Goal: Task Accomplishment & Management: Manage account settings

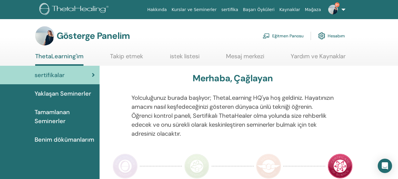
click at [282, 34] on font "Eğitmen Panosu" at bounding box center [288, 35] width 31 height 5
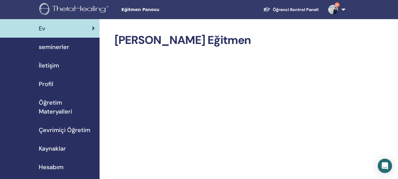
click at [66, 46] on span "seminerler" at bounding box center [54, 46] width 30 height 9
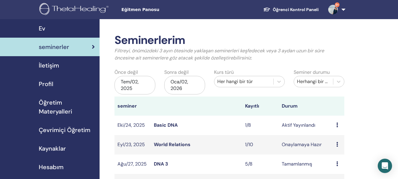
click at [338, 145] on icon at bounding box center [338, 144] width 2 height 5
click at [341, 150] on link "Ön izleme" at bounding box center [337, 150] width 21 height 6
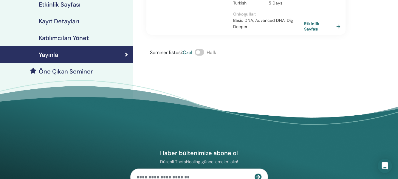
scroll to position [10, 0]
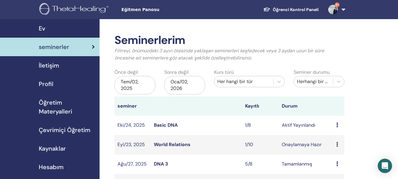
click at [179, 146] on link "World Relations" at bounding box center [172, 144] width 37 height 6
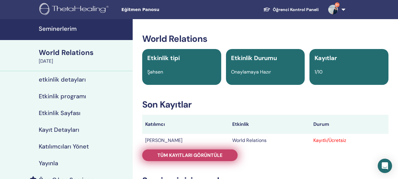
click at [231, 155] on link "Tüm kayıtları görüntüle" at bounding box center [190, 155] width 96 height 12
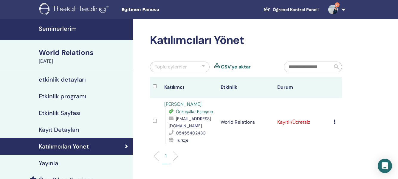
click at [335, 122] on icon at bounding box center [335, 121] width 2 height 5
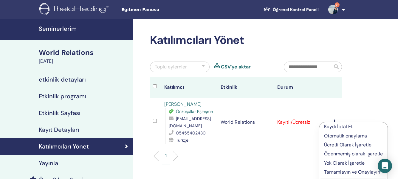
click at [339, 172] on p "Tamamlayın ve Onaylayın" at bounding box center [353, 171] width 59 height 7
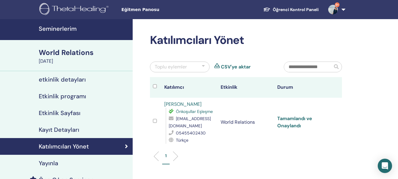
click at [289, 118] on link "Tamamlandı ve Onaylandı" at bounding box center [295, 121] width 35 height 13
click at [68, 29] on h4 "Seminerlerim" at bounding box center [84, 28] width 90 height 7
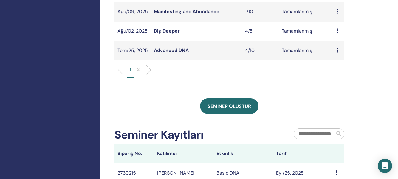
scroll to position [253, 0]
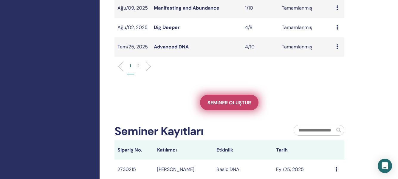
click at [239, 101] on span "Seminer oluştur" at bounding box center [230, 102] width 44 height 6
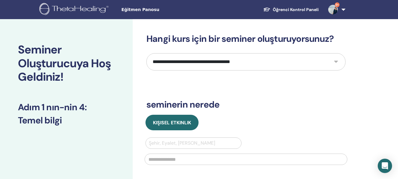
click at [338, 60] on select "**********" at bounding box center [246, 61] width 199 height 17
select select "****"
click at [147, 53] on select "**********" at bounding box center [246, 61] width 199 height 17
click at [167, 142] on div at bounding box center [194, 143] width 90 height 8
type input "*******"
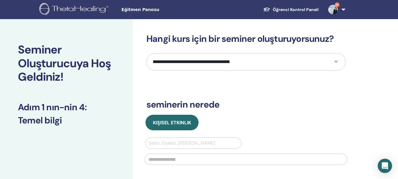
click at [185, 147] on div "Şehir, Eyalet, Ülke girin" at bounding box center [194, 143] width 96 height 11
click at [172, 142] on div at bounding box center [194, 143] width 90 height 8
type input "*******"
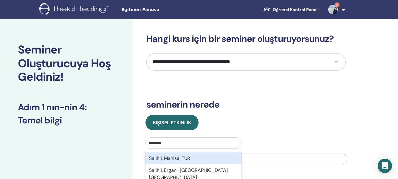
click at [174, 157] on div "Salihli, Manisa, TUR" at bounding box center [194, 158] width 96 height 12
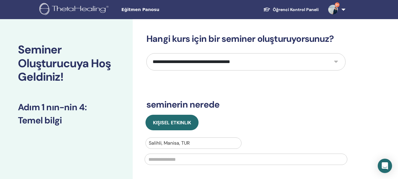
click at [170, 160] on input "text" at bounding box center [246, 158] width 203 height 11
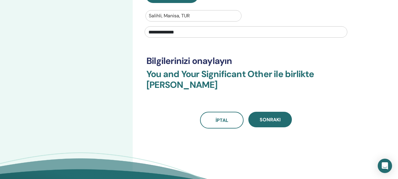
scroll to position [129, 0]
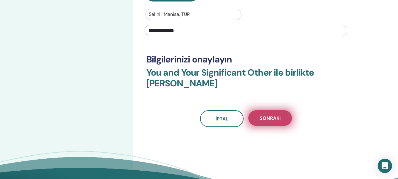
type input "**********"
click at [268, 122] on button "Sonraki" at bounding box center [271, 118] width 44 height 16
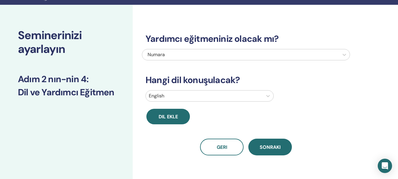
scroll to position [0, 0]
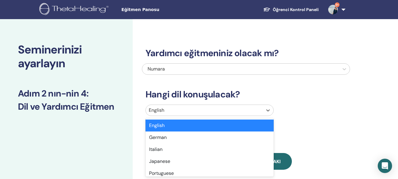
click at [215, 110] on div at bounding box center [204, 110] width 111 height 8
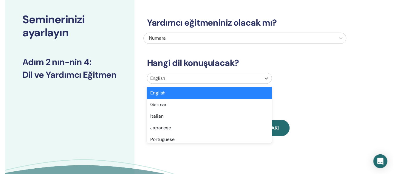
scroll to position [31, 0]
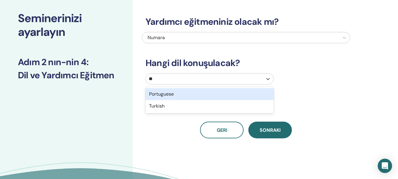
type input "***"
click at [209, 96] on div "Turkish" at bounding box center [210, 94] width 128 height 12
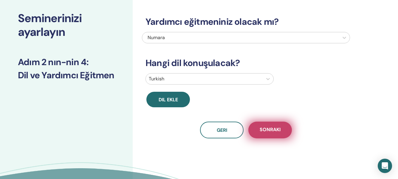
click at [264, 131] on span "Sonraki" at bounding box center [270, 129] width 21 height 7
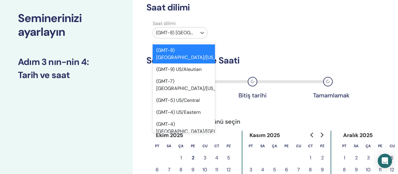
click at [187, 32] on div at bounding box center [175, 33] width 38 height 8
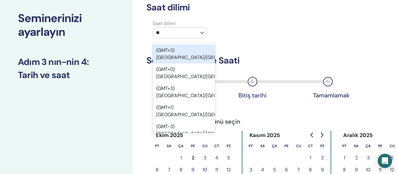
type input "***"
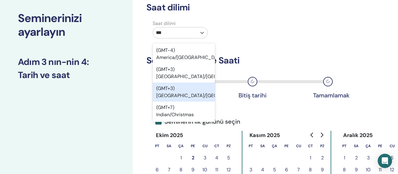
click at [178, 90] on div "(GMT+3) Europe/Istanbul" at bounding box center [184, 92] width 62 height 19
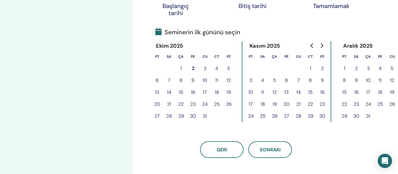
scroll to position [127, 0]
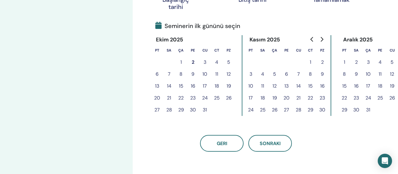
click at [193, 60] on button "2" at bounding box center [193, 62] width 12 height 12
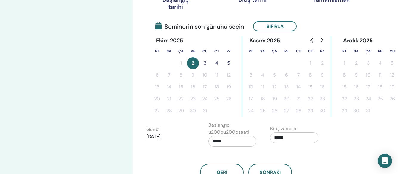
click at [205, 63] on button "3" at bounding box center [205, 63] width 12 height 12
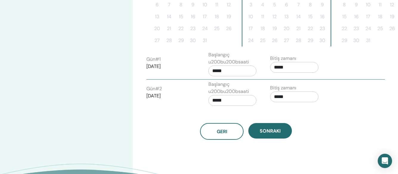
scroll to position [199, 0]
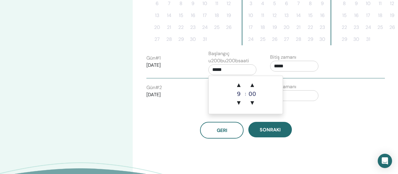
click at [218, 68] on input "*****" at bounding box center [233, 69] width 48 height 11
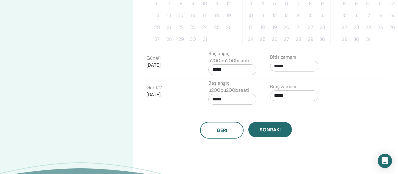
click at [218, 71] on input "*****" at bounding box center [233, 69] width 48 height 11
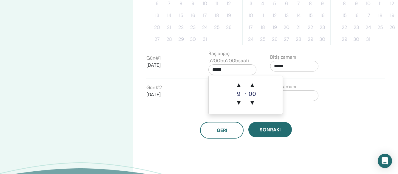
click at [218, 71] on input "*****" at bounding box center [233, 69] width 48 height 11
click at [239, 85] on span "▲" at bounding box center [239, 85] width 12 height 12
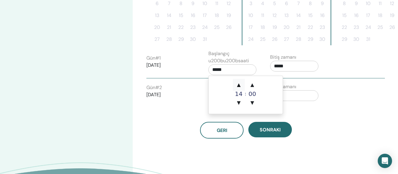
click at [239, 85] on span "▲" at bounding box center [239, 85] width 12 height 12
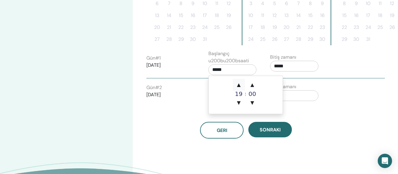
click at [239, 85] on span "▲" at bounding box center [239, 85] width 12 height 12
click at [304, 118] on div "Geri Sonraki" at bounding box center [246, 123] width 208 height 31
click at [216, 70] on input "*****" at bounding box center [233, 69] width 48 height 11
click at [238, 84] on span "▲" at bounding box center [239, 85] width 12 height 12
click at [239, 105] on span "▼" at bounding box center [239, 103] width 12 height 12
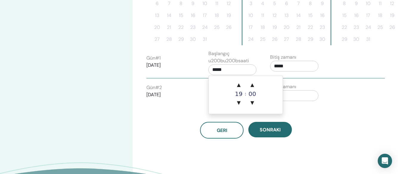
click at [217, 70] on input "*****" at bounding box center [233, 69] width 48 height 11
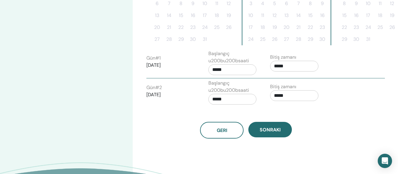
click at [217, 70] on input "*****" at bounding box center [233, 69] width 48 height 11
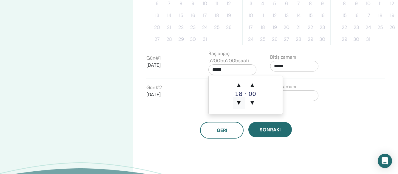
click at [239, 97] on span "▼" at bounding box center [239, 103] width 12 height 12
click at [216, 70] on input "*****" at bounding box center [233, 69] width 48 height 11
click at [318, 133] on div "Geri Sonraki" at bounding box center [246, 130] width 208 height 17
click at [216, 69] on input "*****" at bounding box center [233, 69] width 48 height 11
click at [239, 102] on span "▼" at bounding box center [239, 103] width 12 height 12
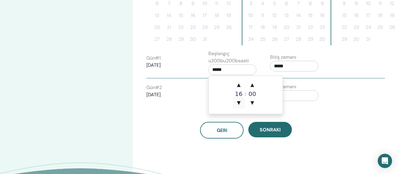
click at [239, 102] on span "▼" at bounding box center [239, 103] width 12 height 12
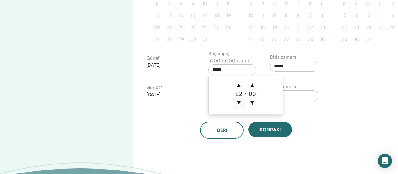
click at [239, 102] on span "▼" at bounding box center [239, 103] width 12 height 12
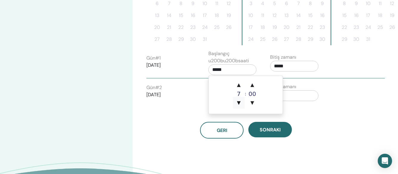
type input "*****"
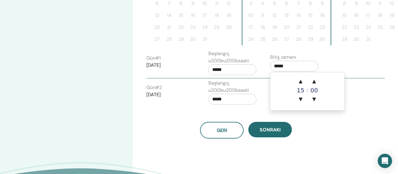
click at [292, 67] on input "*****" at bounding box center [294, 66] width 48 height 11
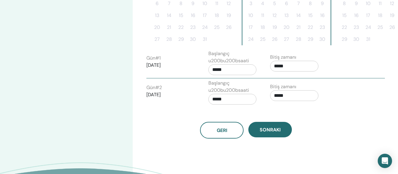
click at [298, 123] on div "Geri Sonraki" at bounding box center [246, 130] width 208 height 17
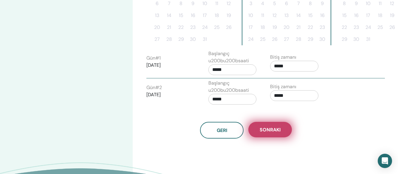
click at [273, 130] on span "Sonraki" at bounding box center [270, 130] width 21 height 6
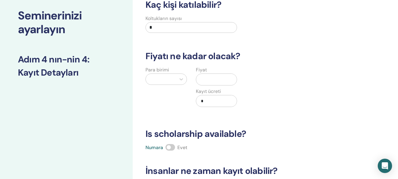
scroll to position [0, 0]
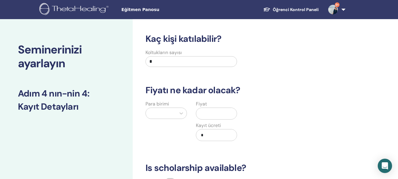
click at [154, 58] on input "*" at bounding box center [192, 61] width 92 height 11
type input "**"
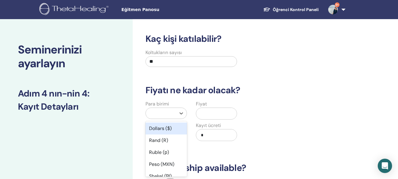
click at [167, 114] on div at bounding box center [161, 113] width 24 height 8
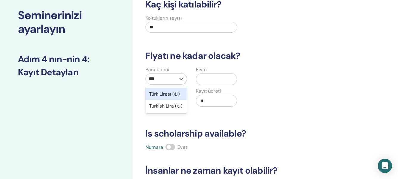
type input "****"
click at [175, 97] on div "Türk Lirası (₺)" at bounding box center [166, 94] width 41 height 12
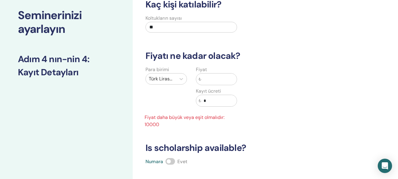
click at [206, 78] on input "text" at bounding box center [219, 78] width 36 height 11
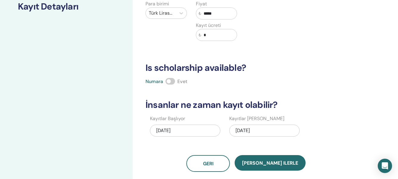
scroll to position [141, 0]
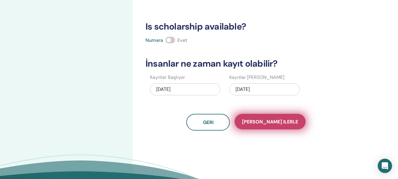
type input "*****"
click at [263, 124] on span "Kaydet ilerle" at bounding box center [270, 121] width 56 height 6
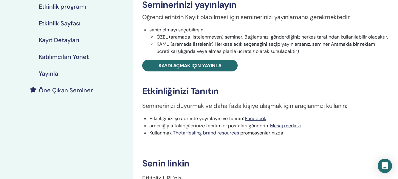
scroll to position [99, 0]
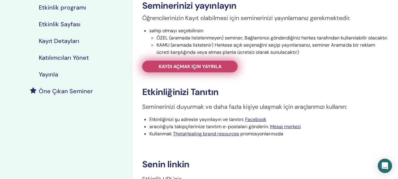
click at [218, 66] on span "Kaydı açmak için yayınla" at bounding box center [190, 66] width 63 height 6
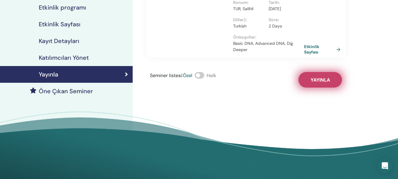
click at [311, 87] on button "Yayınla" at bounding box center [321, 80] width 44 height 16
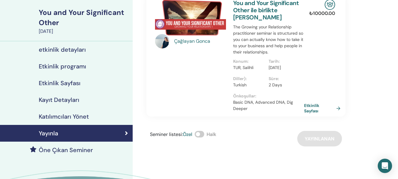
scroll to position [19, 0]
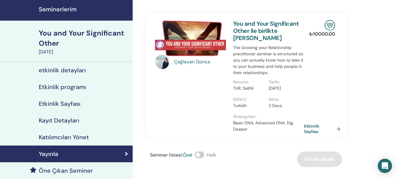
click at [89, 34] on div "You and Your Significant Other" at bounding box center [84, 38] width 90 height 20
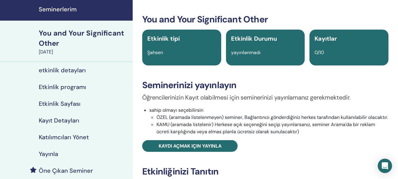
click at [74, 104] on h4 "Etkinlik Sayfası" at bounding box center [60, 103] width 42 height 7
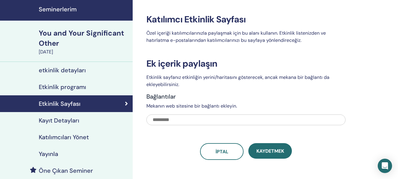
click at [74, 69] on h4 "etkinlik detayları" at bounding box center [62, 70] width 47 height 7
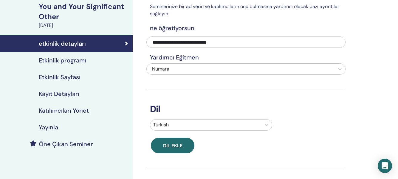
scroll to position [42, 0]
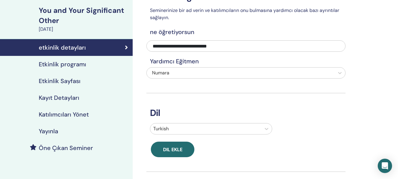
click at [92, 9] on div "You and Your Significant Other" at bounding box center [84, 15] width 90 height 20
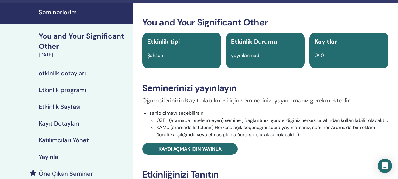
scroll to position [24, 0]
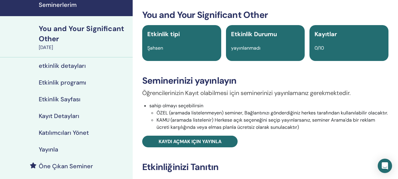
drag, startPoint x: 96, startPoint y: 29, endPoint x: 288, endPoint y: 131, distance: 218.0
click at [288, 131] on div "Öğrencilerinizin Kayıt olabilmesi için seminerinizi yayınlamanız gerekmektedir.…" at bounding box center [265, 117] width 255 height 59
click at [87, 28] on div "You and Your Significant Other" at bounding box center [84, 34] width 90 height 20
click at [70, 66] on h4 "etkinlik detayları" at bounding box center [62, 65] width 47 height 7
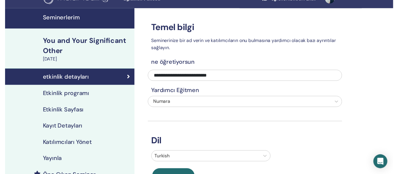
scroll to position [10, 0]
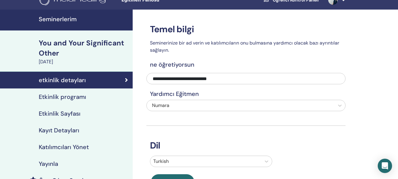
click at [83, 96] on h4 "Etkinlik programı" at bounding box center [62, 96] width 47 height 7
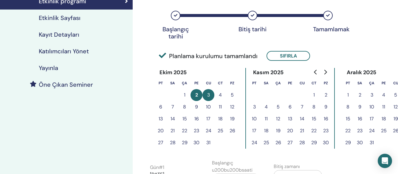
scroll to position [107, 0]
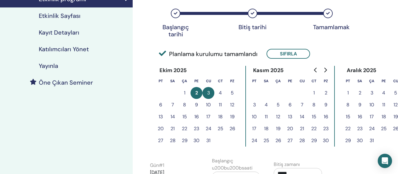
click at [222, 94] on button "4" at bounding box center [221, 93] width 12 height 12
click at [221, 93] on button "4" at bounding box center [221, 93] width 12 height 12
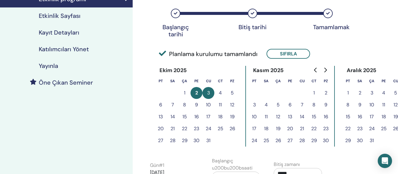
click at [221, 93] on button "4" at bounding box center [221, 93] width 12 height 12
click at [219, 92] on button "4" at bounding box center [221, 93] width 12 height 12
click at [278, 53] on button "Sıfırla" at bounding box center [289, 54] width 44 height 10
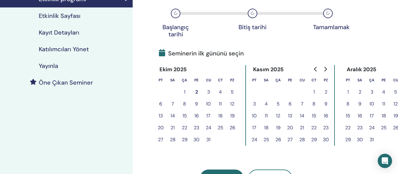
click at [221, 91] on button "4" at bounding box center [221, 92] width 12 height 12
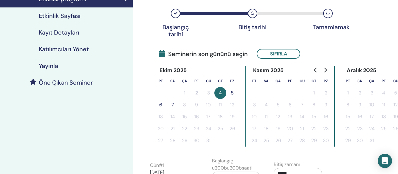
click at [234, 95] on button "5" at bounding box center [233, 93] width 12 height 12
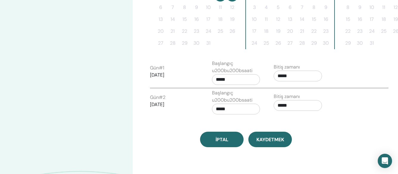
scroll to position [209, 0]
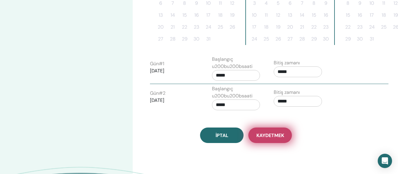
click at [268, 136] on span "Kaydetmek" at bounding box center [271, 136] width 28 height 6
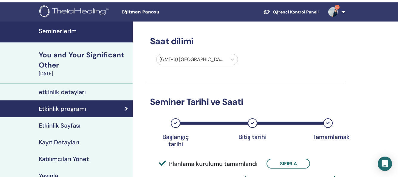
scroll to position [4, 0]
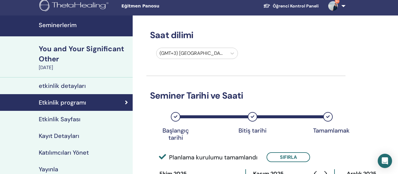
click at [76, 137] on h4 "Kayıt Detayları" at bounding box center [59, 136] width 41 height 7
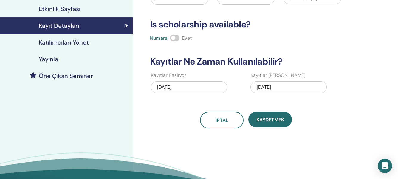
scroll to position [155, 0]
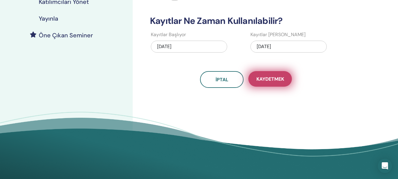
click at [268, 78] on span "Kaydetmek" at bounding box center [271, 79] width 28 height 6
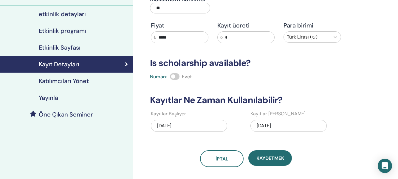
scroll to position [82, 0]
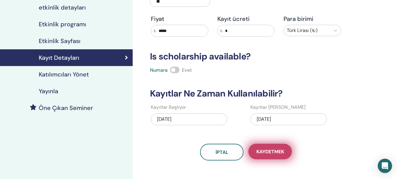
click at [272, 149] on span "Kaydetmek" at bounding box center [271, 151] width 28 height 6
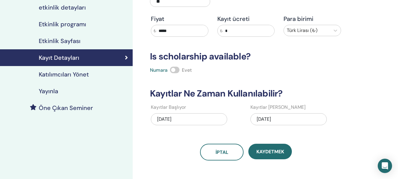
click at [54, 90] on h4 "Yayınla" at bounding box center [48, 90] width 19 height 7
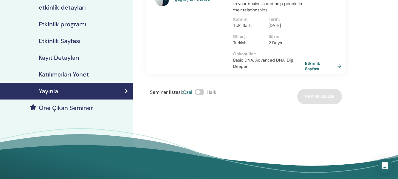
click at [315, 71] on link "Etkinlik Sayfası" at bounding box center [324, 66] width 39 height 11
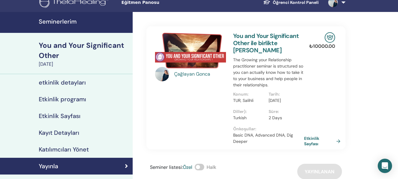
scroll to position [6, 0]
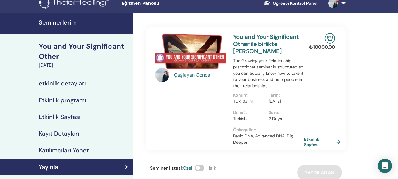
click at [104, 47] on div "You and Your Significant Other" at bounding box center [84, 51] width 90 height 20
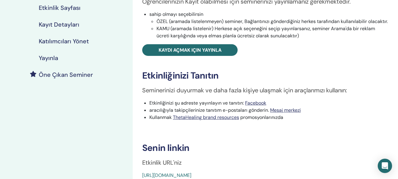
scroll to position [121, 0]
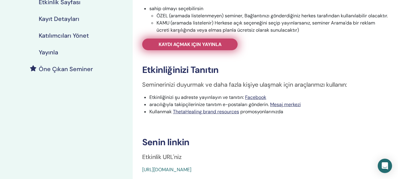
click at [215, 44] on span "Kaydı açmak için yayınla" at bounding box center [190, 44] width 63 height 6
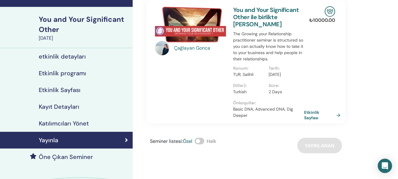
scroll to position [32, 0]
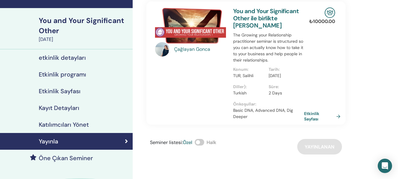
click at [112, 20] on div "You and Your Significant Other" at bounding box center [84, 26] width 90 height 20
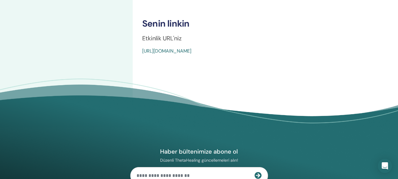
scroll to position [237, 0]
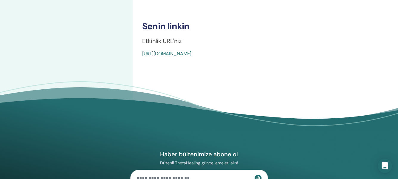
drag, startPoint x: 277, startPoint y: 53, endPoint x: 133, endPoint y: 59, distance: 144.0
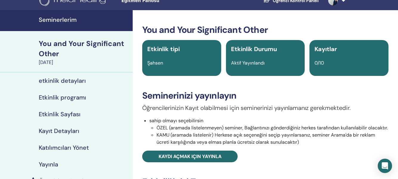
scroll to position [0, 0]
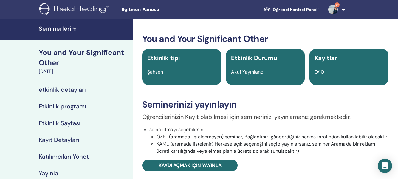
click at [73, 27] on h4 "Seminerlerim" at bounding box center [84, 28] width 90 height 7
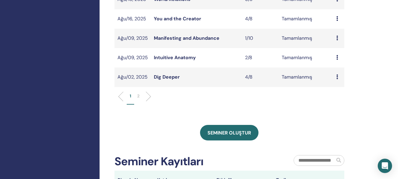
scroll to position [227, 0]
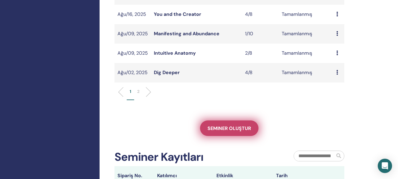
click at [230, 128] on span "Seminer oluştur" at bounding box center [230, 128] width 44 height 6
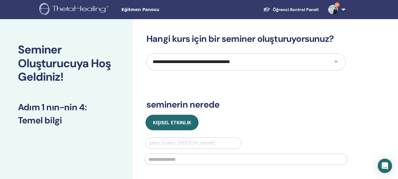
click at [300, 61] on select "**********" at bounding box center [246, 61] width 199 height 17
select select "****"
click at [147, 53] on select "**********" at bounding box center [246, 61] width 199 height 17
click at [162, 145] on div at bounding box center [194, 143] width 90 height 8
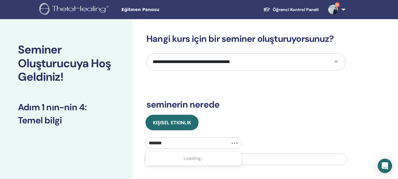
type input "*******"
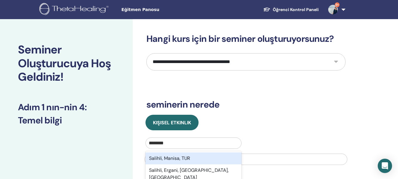
click at [164, 158] on div "Salihli, Manisa, TUR" at bounding box center [194, 158] width 96 height 12
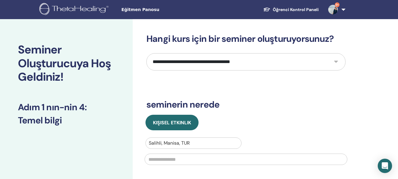
click at [158, 160] on input "text" at bounding box center [246, 158] width 203 height 11
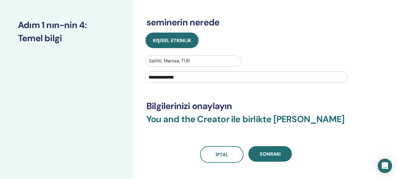
scroll to position [87, 0]
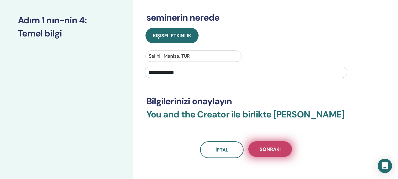
type input "**********"
click at [274, 152] on span "Sonraki" at bounding box center [270, 149] width 21 height 6
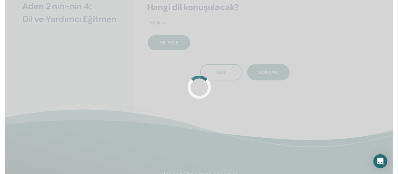
scroll to position [73, 0]
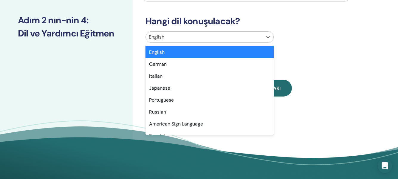
click at [258, 34] on div at bounding box center [204, 37] width 111 height 8
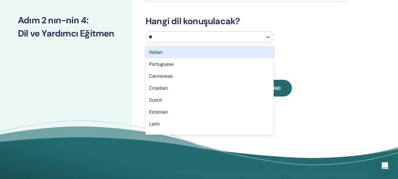
type input "***"
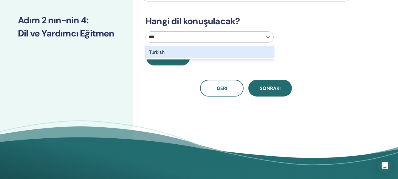
click at [233, 52] on div "Turkish" at bounding box center [210, 52] width 128 height 12
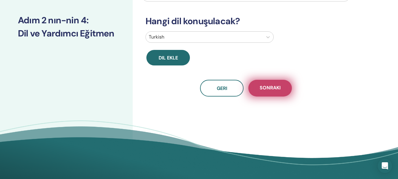
click at [266, 87] on span "Sonraki" at bounding box center [270, 87] width 21 height 7
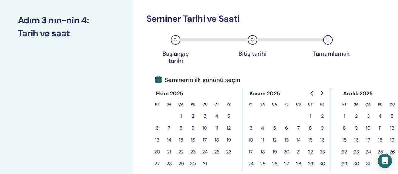
click at [206, 116] on button "3" at bounding box center [205, 116] width 12 height 12
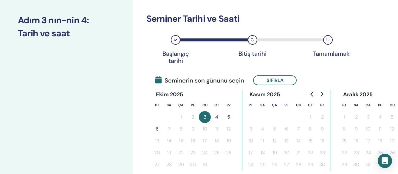
click at [217, 117] on button "4" at bounding box center [217, 117] width 12 height 12
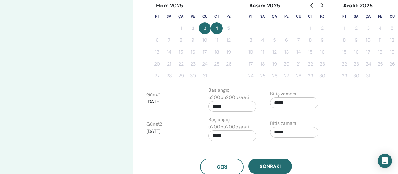
scroll to position [210, 0]
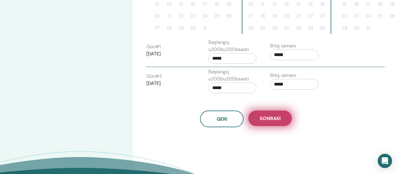
click at [277, 120] on span "Sonraki" at bounding box center [270, 119] width 21 height 6
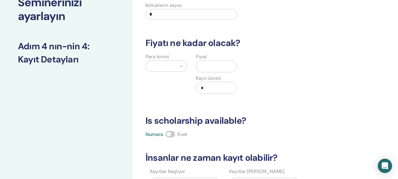
scroll to position [45, 0]
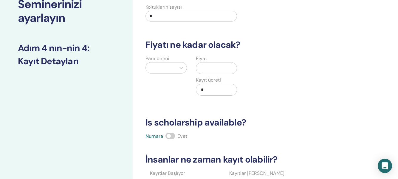
click at [173, 15] on input "*" at bounding box center [192, 16] width 92 height 11
type input "**"
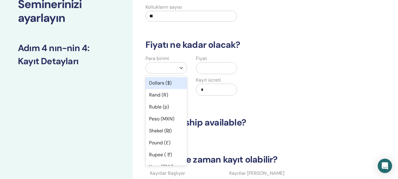
click at [160, 65] on div at bounding box center [161, 68] width 24 height 8
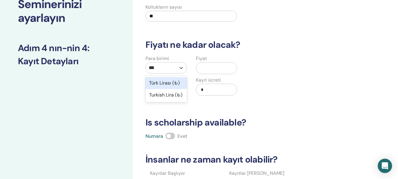
type input "****"
click at [167, 83] on div "Türk Lirası (₺)" at bounding box center [166, 83] width 41 height 12
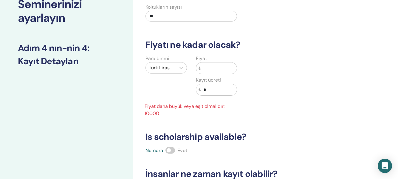
click at [206, 69] on input "text" at bounding box center [219, 67] width 36 height 11
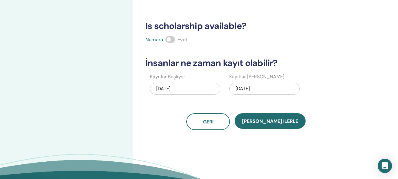
scroll to position [144, 0]
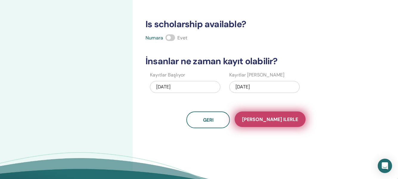
type input "*****"
click at [261, 120] on span "Kaydet ilerle" at bounding box center [270, 119] width 56 height 6
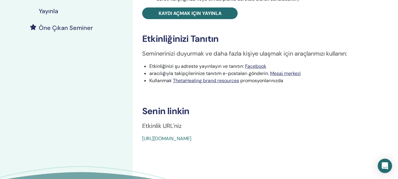
scroll to position [151, 0]
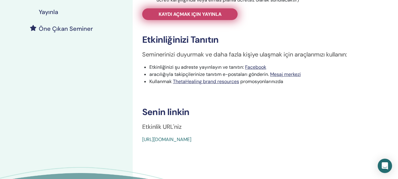
click at [194, 18] on link "Kaydı açmak için yayınla" at bounding box center [190, 14] width 96 height 12
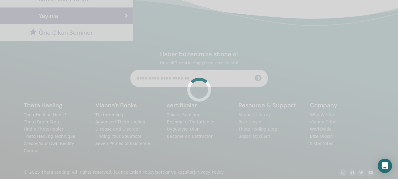
scroll to position [151, 0]
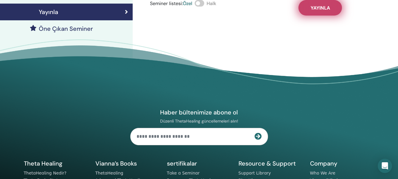
click at [309, 16] on button "Yayınla" at bounding box center [321, 8] width 44 height 16
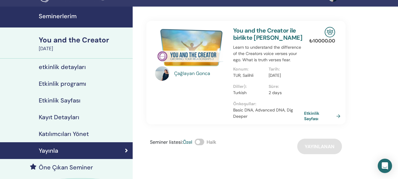
scroll to position [12, 0]
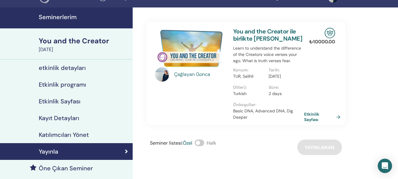
click at [80, 41] on div "You and the Creator" at bounding box center [84, 41] width 90 height 10
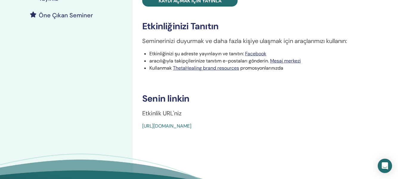
scroll to position [174, 0]
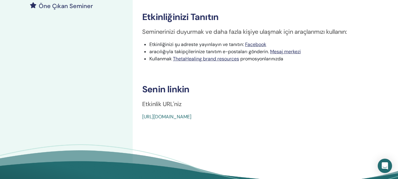
drag, startPoint x: 281, startPoint y: 116, endPoint x: 139, endPoint y: 114, distance: 141.8
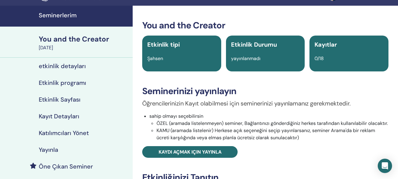
scroll to position [0, 0]
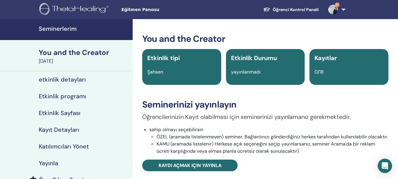
click at [101, 52] on div "You and the Creator" at bounding box center [84, 52] width 90 height 10
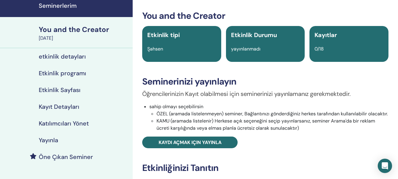
scroll to position [16, 0]
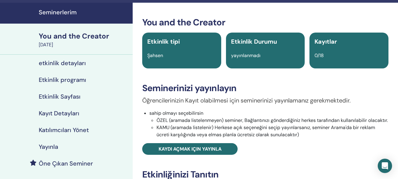
click at [95, 35] on div "You and the Creator" at bounding box center [84, 36] width 90 height 10
click at [70, 12] on h4 "Seminerlerim" at bounding box center [84, 12] width 90 height 7
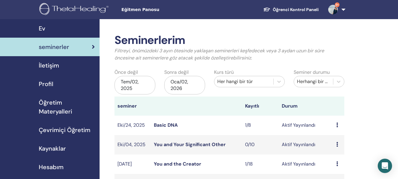
click at [188, 166] on link "You and the Creator" at bounding box center [177, 164] width 47 height 6
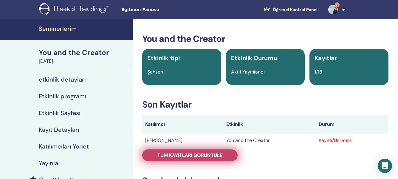
click at [214, 156] on span "Tüm kayıtları görüntüle" at bounding box center [190, 155] width 65 height 6
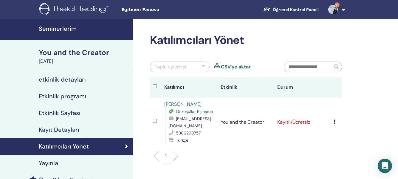
click at [335, 123] on icon at bounding box center [335, 121] width 2 height 5
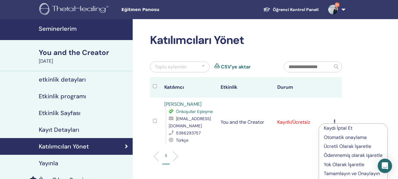
click at [338, 173] on p "Tamamlayın ve Onaylayın" at bounding box center [353, 173] width 59 height 7
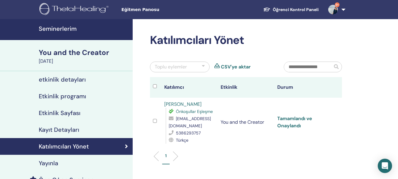
click at [297, 120] on link "Tamamlandı ve Onaylandı" at bounding box center [295, 121] width 35 height 13
click at [65, 26] on h4 "Seminerlerim" at bounding box center [84, 28] width 90 height 7
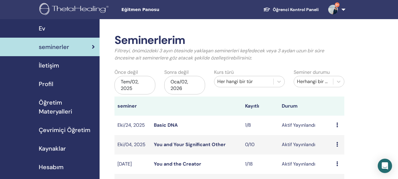
click at [208, 145] on link "You and Your Significant Other" at bounding box center [190, 144] width 72 height 6
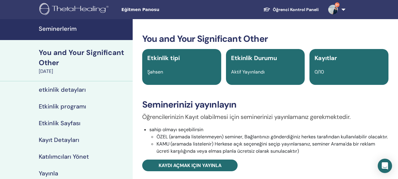
click at [66, 50] on div "You and Your Significant Other" at bounding box center [84, 57] width 90 height 20
click at [71, 28] on h4 "Seminerlerim" at bounding box center [84, 28] width 90 height 7
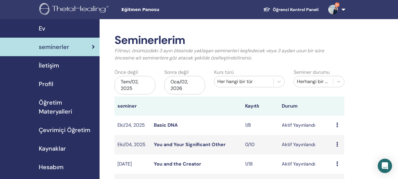
click at [209, 146] on link "You and Your Significant Other" at bounding box center [190, 144] width 72 height 6
click at [217, 144] on link "You and Your Significant Other" at bounding box center [190, 144] width 72 height 6
click at [44, 28] on span "Ev" at bounding box center [42, 28] width 7 height 9
click at [61, 46] on span "seminerler" at bounding box center [54, 46] width 30 height 9
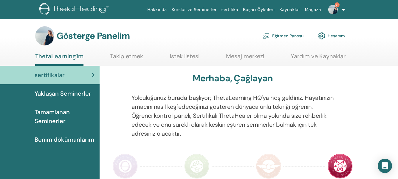
click at [293, 37] on font "Eğitmen Panosu" at bounding box center [288, 35] width 31 height 5
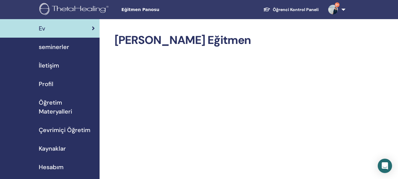
click at [64, 46] on span "seminerler" at bounding box center [54, 46] width 30 height 9
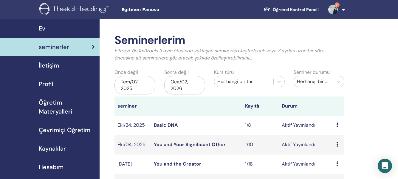
click at [220, 144] on link "You and Your Significant Other" at bounding box center [190, 144] width 72 height 6
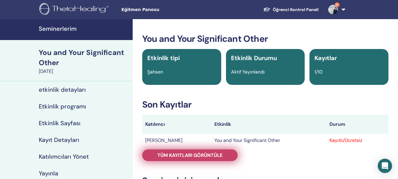
click at [220, 152] on span "Tüm kayıtları görüntüle" at bounding box center [190, 155] width 65 height 6
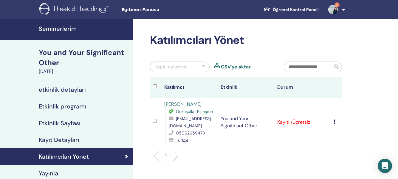
click at [337, 121] on div "Kaydı İptal Et Otomatik onaylama Ücretli Olarak İşaretle Ödenmemiş olarak işare…" at bounding box center [336, 121] width 5 height 7
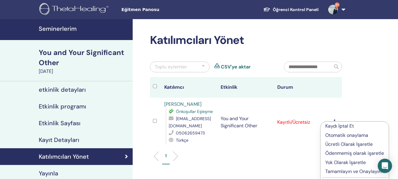
click at [341, 172] on p "Tamamlayın ve Onaylayın" at bounding box center [355, 171] width 59 height 7
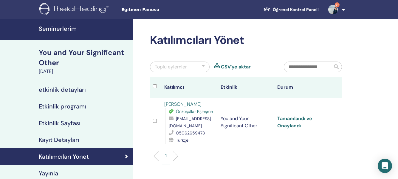
click at [302, 118] on link "Tamamlandı ve Onaylandı" at bounding box center [295, 121] width 35 height 13
